Goal: Information Seeking & Learning: Learn about a topic

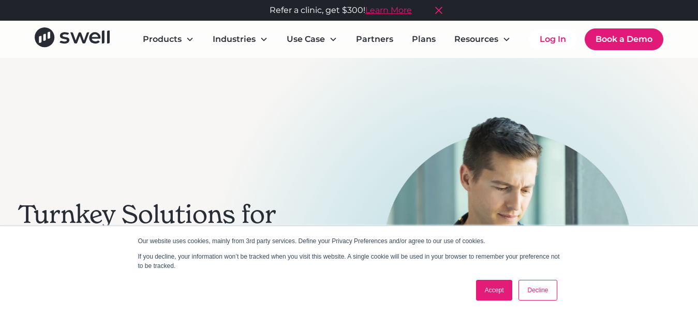
click at [483, 291] on link "Accept" at bounding box center [494, 290] width 37 height 21
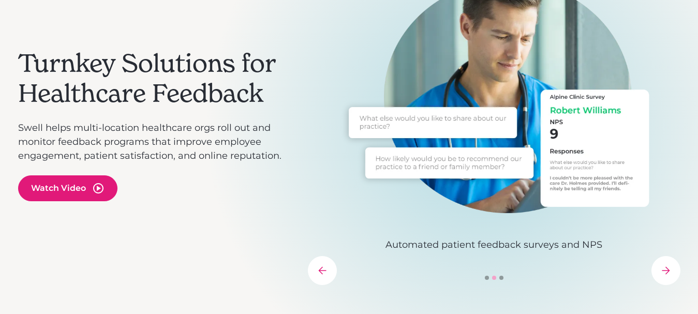
scroll to position [155, 0]
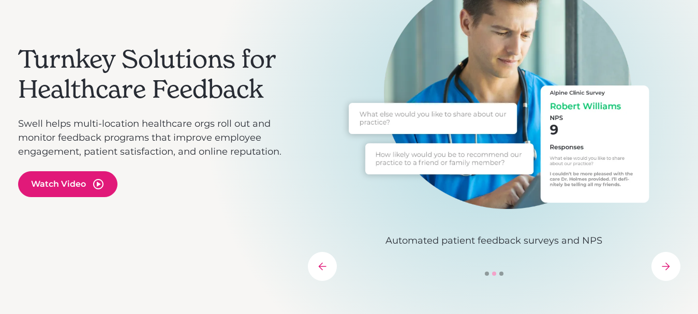
click at [77, 124] on p "Swell helps multi-location healthcare orgs roll out and monitor feedback progra…" at bounding box center [158, 138] width 280 height 42
drag, startPoint x: 77, startPoint y: 124, endPoint x: 171, endPoint y: 124, distance: 94.2
click at [171, 124] on p "Swell helps multi-location healthcare orgs roll out and monitor feedback progra…" at bounding box center [158, 138] width 280 height 42
click at [173, 134] on p "Swell helps multi-location healthcare orgs roll out and monitor feedback progra…" at bounding box center [158, 138] width 280 height 42
click at [33, 139] on p "Swell helps multi-location healthcare orgs roll out and monitor feedback progra…" at bounding box center [158, 138] width 280 height 42
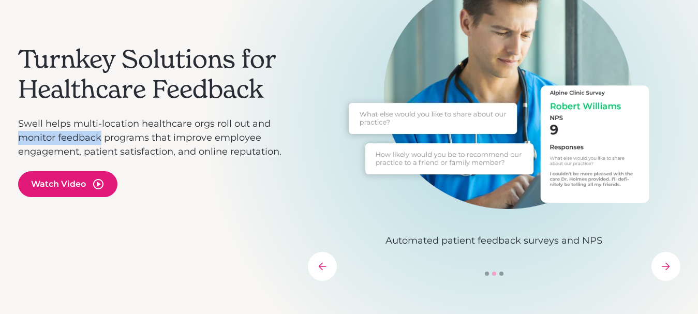
drag, startPoint x: 33, startPoint y: 139, endPoint x: 83, endPoint y: 139, distance: 49.7
click at [83, 139] on p "Swell helps multi-location healthcare orgs roll out and monitor feedback progra…" at bounding box center [158, 138] width 280 height 42
click at [150, 138] on p "Swell helps multi-location healthcare orgs roll out and monitor feedback progra…" at bounding box center [158, 138] width 280 height 42
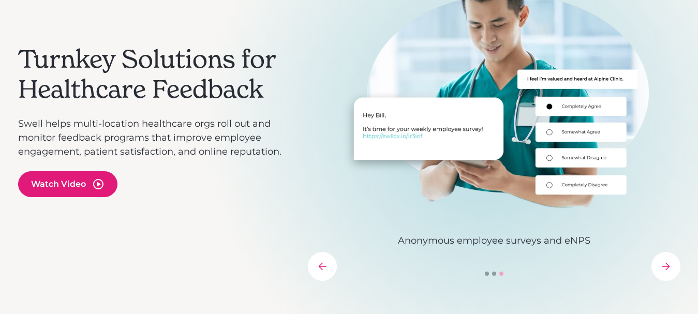
click at [109, 138] on p "Swell helps multi-location healthcare orgs roll out and monitor feedback progra…" at bounding box center [158, 138] width 280 height 42
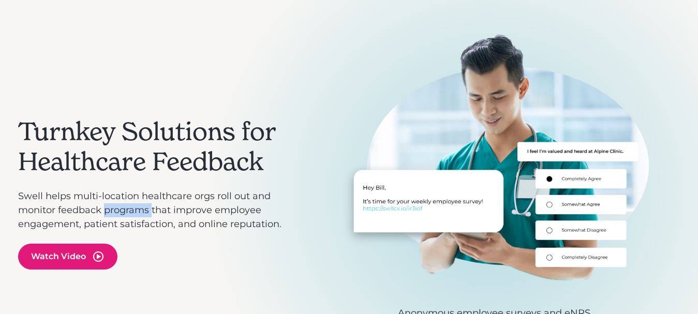
scroll to position [104, 0]
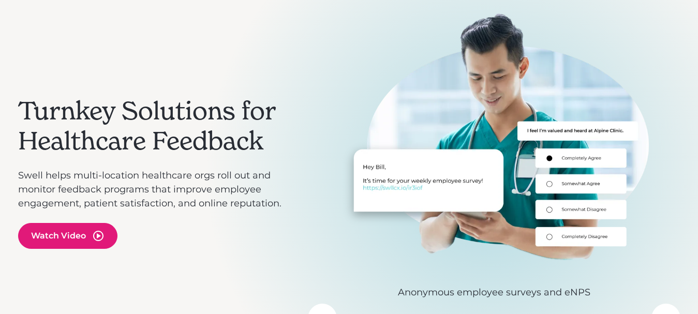
click at [60, 152] on h2 "Turnkey Solutions for Healthcare Feedback" at bounding box center [158, 126] width 280 height 60
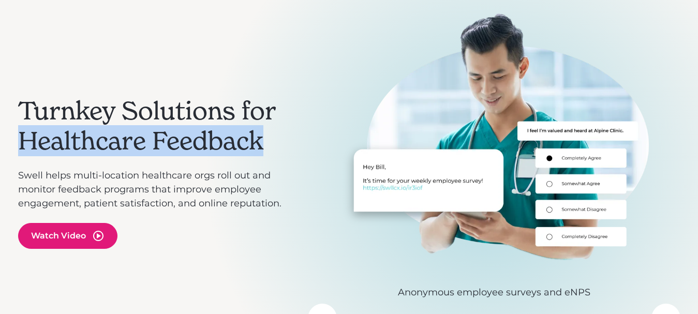
drag, startPoint x: 60, startPoint y: 152, endPoint x: 235, endPoint y: 150, distance: 175.5
click at [235, 150] on h2 "Turnkey Solutions for Healthcare Feedback" at bounding box center [158, 126] width 280 height 60
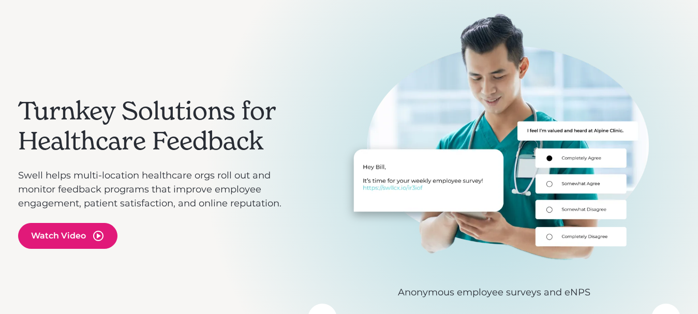
click at [77, 120] on h2 "Turnkey Solutions for Healthcare Feedback" at bounding box center [158, 126] width 280 height 60
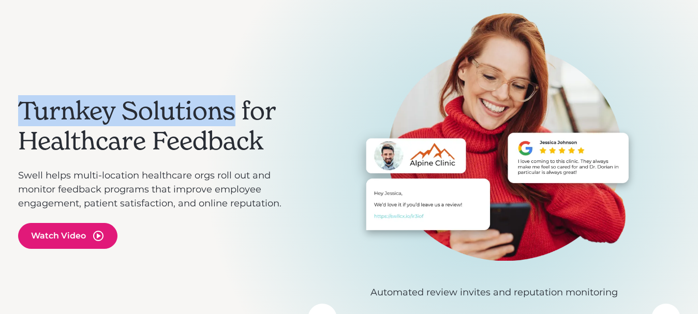
drag, startPoint x: 77, startPoint y: 120, endPoint x: 176, endPoint y: 120, distance: 98.9
click at [176, 120] on h2 "Turnkey Solutions for Healthcare Feedback" at bounding box center [158, 126] width 280 height 60
copy h2 "Turnkey Solutions"
